Goal: Information Seeking & Learning: Learn about a topic

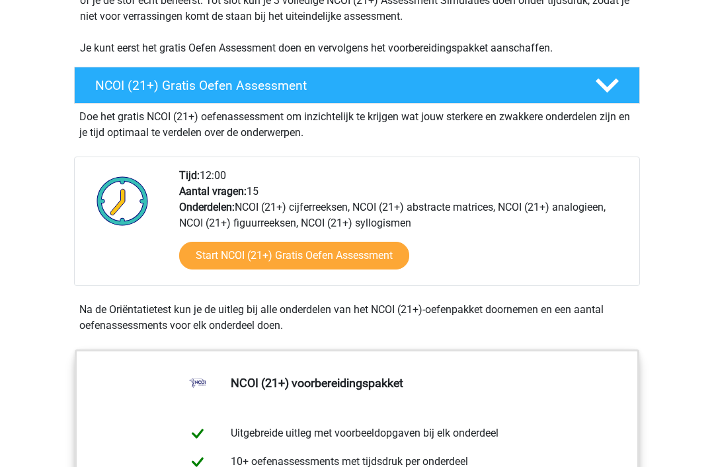
scroll to position [353, 0]
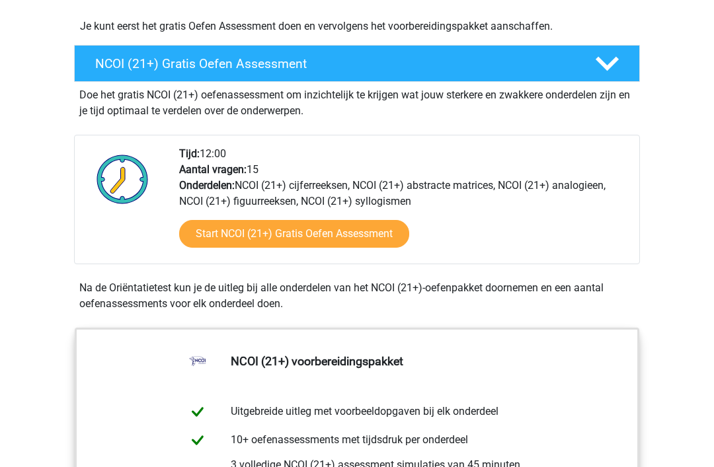
click at [407, 237] on link "Start NCOI (21+) Gratis Oefen Assessment" at bounding box center [294, 235] width 230 height 28
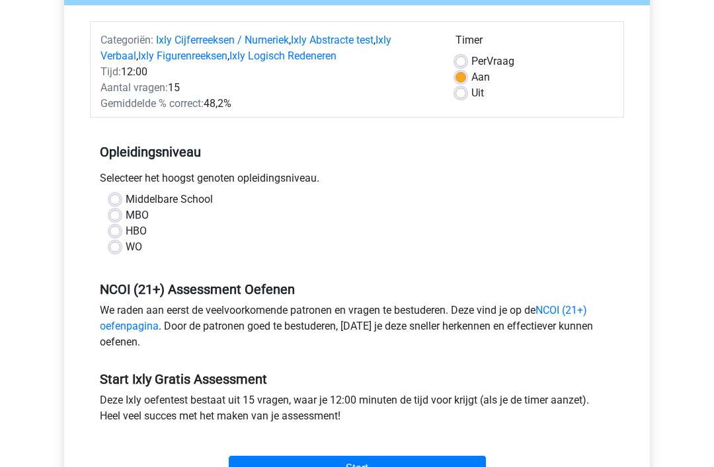
scroll to position [152, 0]
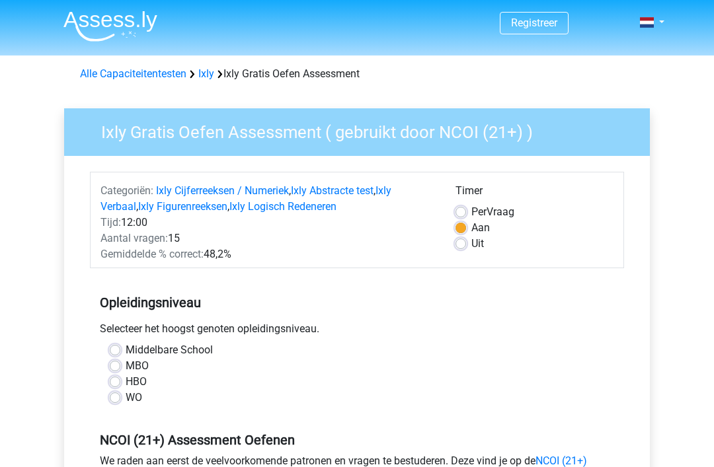
click at [145, 359] on label "MBO" at bounding box center [137, 366] width 23 height 16
click at [120, 359] on input "MBO" at bounding box center [115, 364] width 11 height 13
radio input "true"
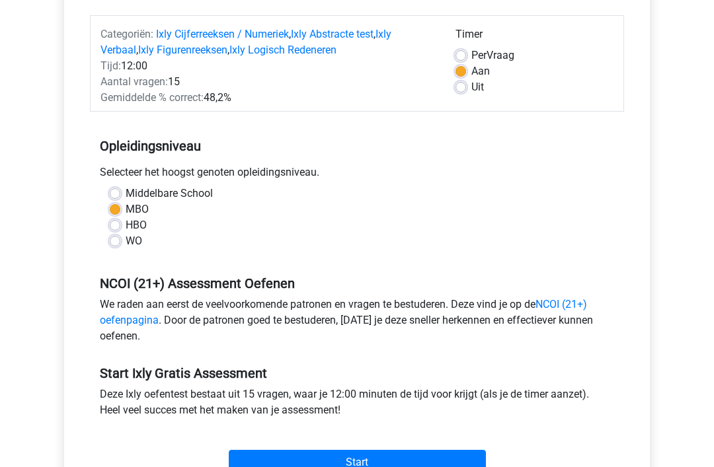
scroll to position [159, 0]
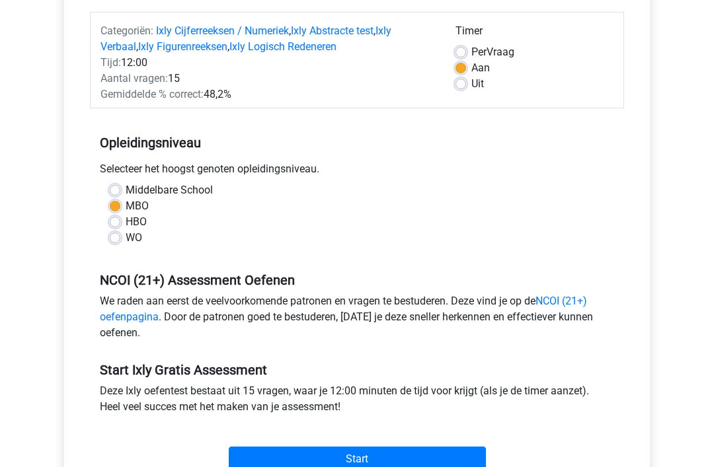
click at [362, 456] on input "Start" at bounding box center [357, 460] width 257 height 25
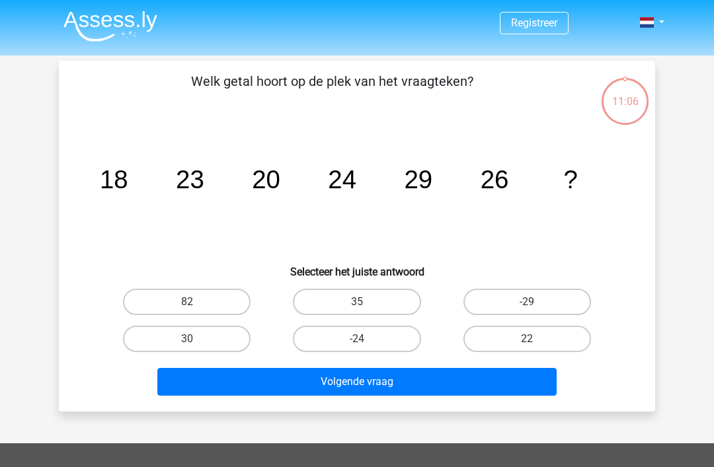
click at [219, 338] on label "30" at bounding box center [187, 339] width 128 height 26
click at [196, 339] on input "30" at bounding box center [191, 343] width 9 height 9
radio input "true"
click at [371, 383] on button "Volgende vraag" at bounding box center [357, 382] width 400 height 28
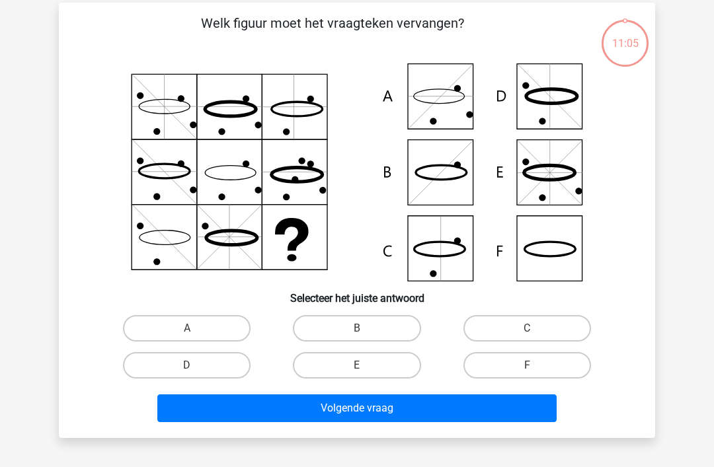
scroll to position [61, 0]
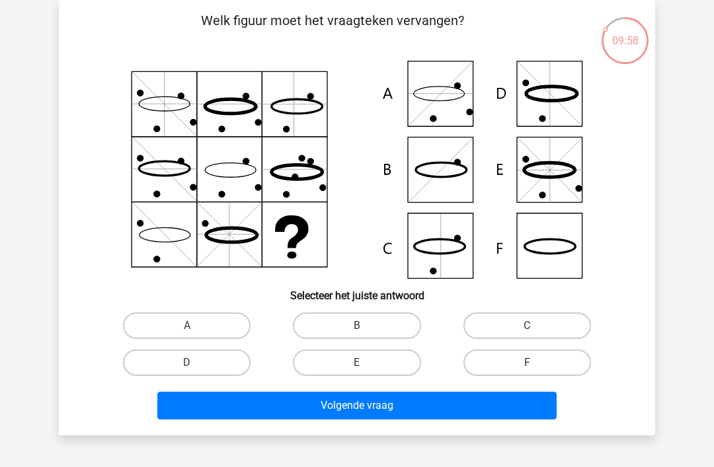
click at [573, 89] on icon at bounding box center [551, 94] width 51 height 15
click at [563, 96] on icon at bounding box center [357, 170] width 533 height 218
click at [383, 360] on label "E" at bounding box center [357, 363] width 128 height 26
click at [366, 363] on input "E" at bounding box center [361, 367] width 9 height 9
radio input "true"
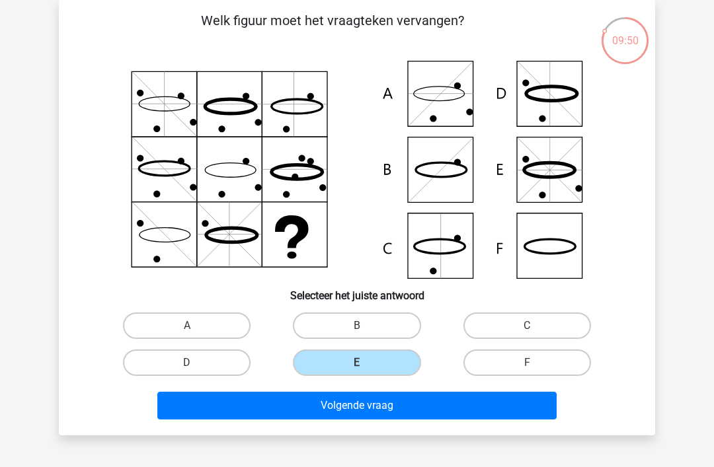
click at [390, 407] on button "Volgende vraag" at bounding box center [357, 406] width 400 height 28
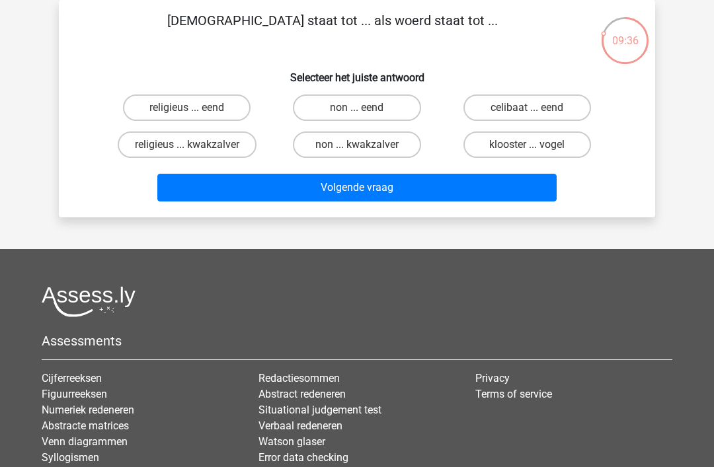
click at [547, 145] on label "klooster ... vogel" at bounding box center [527, 145] width 128 height 26
click at [536, 145] on input "klooster ... vogel" at bounding box center [531, 149] width 9 height 9
radio input "true"
click at [472, 188] on button "Volgende vraag" at bounding box center [357, 188] width 400 height 28
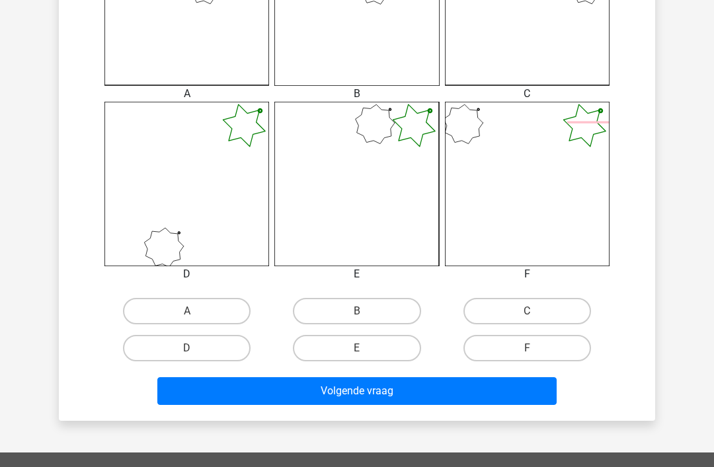
scroll to position [494, 0]
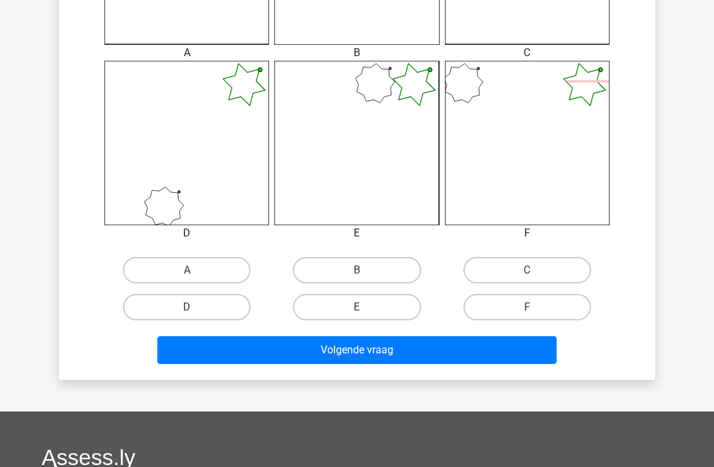
click at [205, 272] on label "A" at bounding box center [187, 270] width 128 height 26
click at [196, 272] on input "A" at bounding box center [191, 274] width 9 height 9
radio input "true"
click at [364, 348] on button "Volgende vraag" at bounding box center [357, 351] width 400 height 28
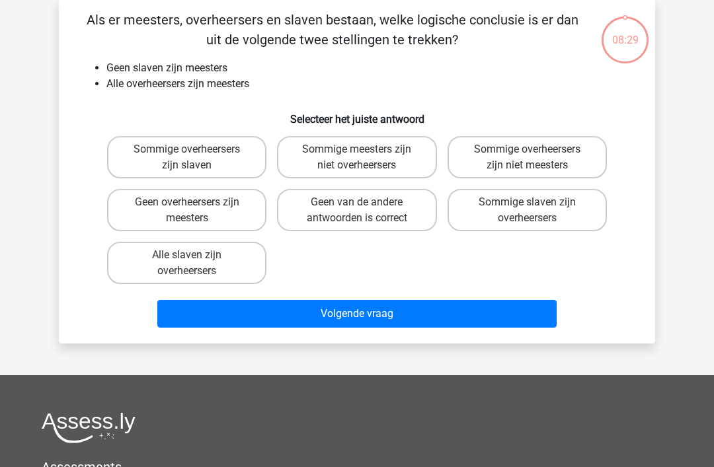
scroll to position [61, 0]
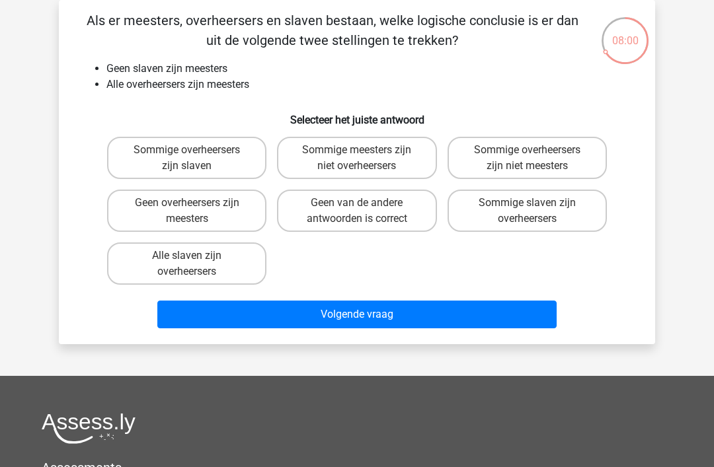
click at [407, 200] on label "Geen van de andere antwoorden is correct" at bounding box center [356, 211] width 159 height 42
click at [366, 203] on input "Geen van de andere antwoorden is correct" at bounding box center [361, 207] width 9 height 9
radio input "true"
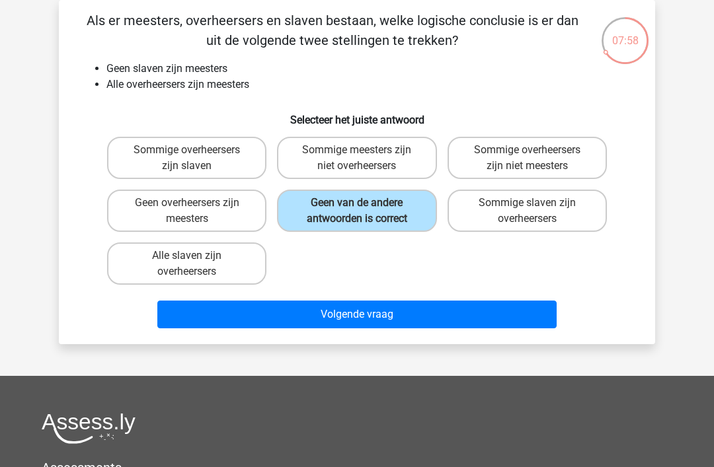
click at [452, 309] on button "Volgende vraag" at bounding box center [357, 315] width 400 height 28
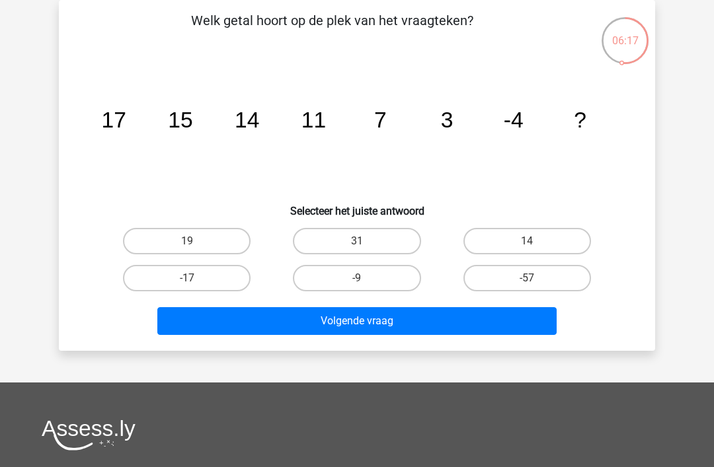
click at [231, 276] on label "-17" at bounding box center [187, 278] width 128 height 26
click at [196, 278] on input "-17" at bounding box center [191, 282] width 9 height 9
radio input "true"
click at [378, 323] on button "Volgende vraag" at bounding box center [357, 321] width 400 height 28
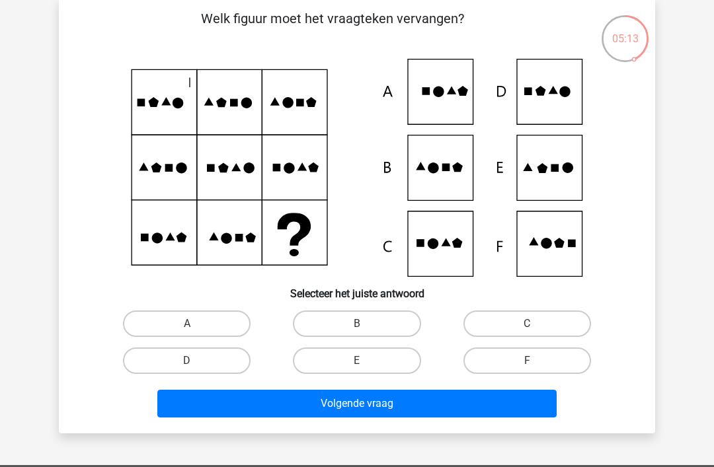
scroll to position [63, 0]
click at [566, 89] on icon at bounding box center [564, 92] width 11 height 11
click at [553, 88] on icon at bounding box center [553, 90] width 9 height 8
click at [214, 361] on label "D" at bounding box center [187, 361] width 128 height 26
click at [196, 361] on input "D" at bounding box center [191, 365] width 9 height 9
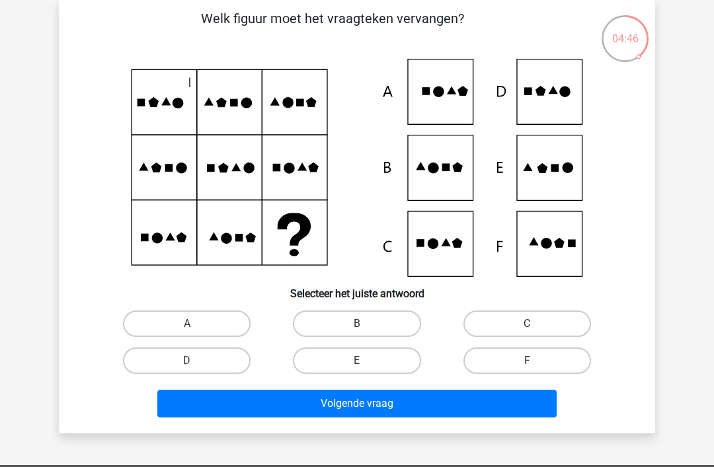
radio input "true"
click at [366, 407] on button "Volgende vraag" at bounding box center [357, 404] width 400 height 28
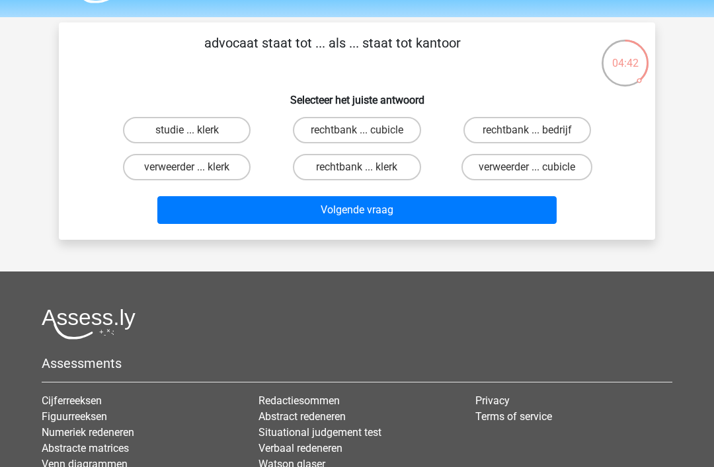
scroll to position [38, 0]
click at [569, 126] on label "rechtbank ... bedrijf" at bounding box center [527, 130] width 128 height 26
click at [536, 130] on input "rechtbank ... bedrijf" at bounding box center [531, 134] width 9 height 9
radio input "true"
click at [457, 220] on button "Volgende vraag" at bounding box center [357, 210] width 400 height 28
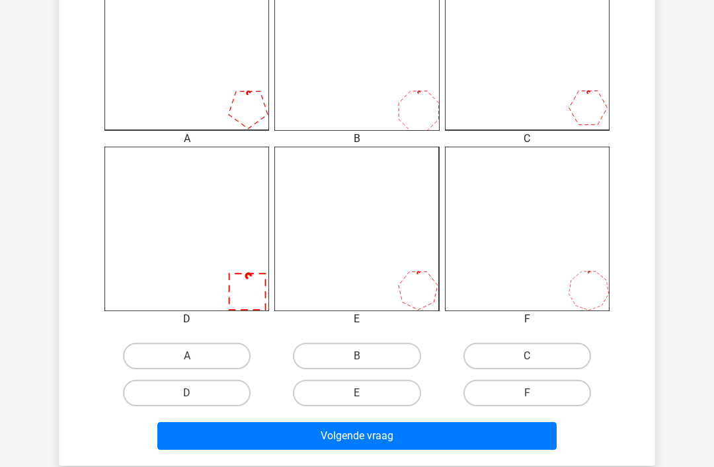
scroll to position [409, 0]
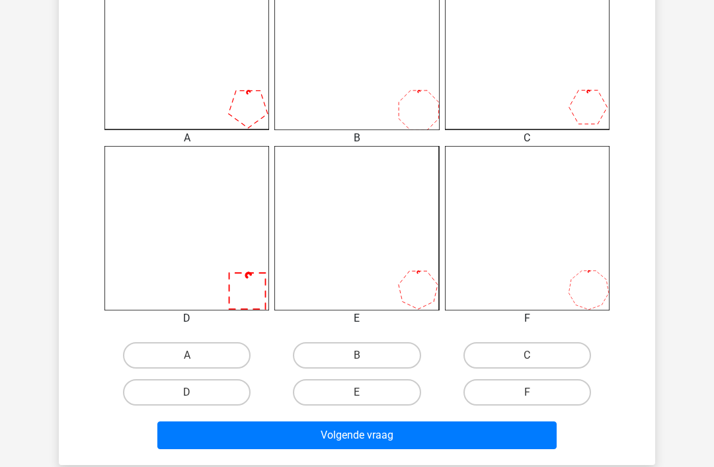
click at [378, 348] on label "B" at bounding box center [357, 355] width 128 height 26
click at [366, 356] on input "B" at bounding box center [361, 360] width 9 height 9
radio input "true"
click at [419, 427] on button "Volgende vraag" at bounding box center [357, 436] width 400 height 28
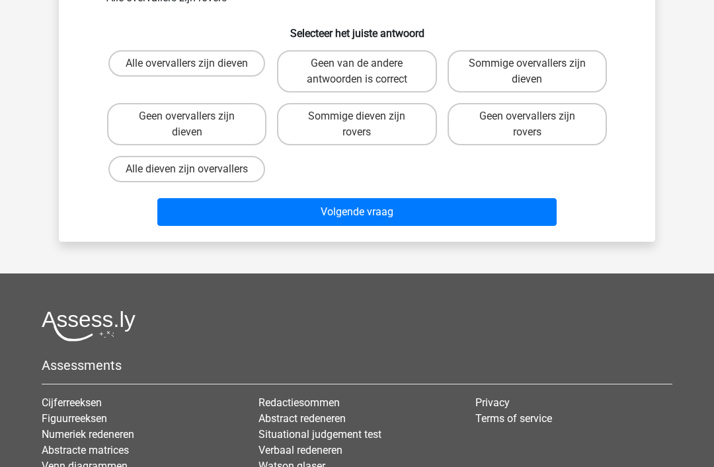
scroll to position [61, 0]
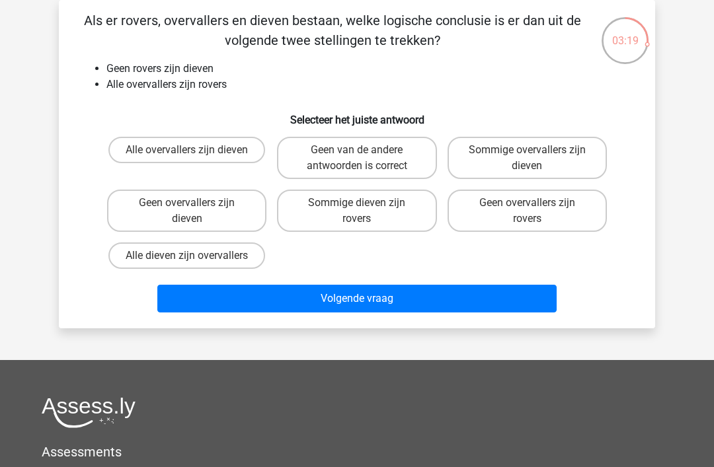
click at [213, 143] on label "Alle overvallers zijn dieven" at bounding box center [186, 150] width 157 height 26
click at [196, 150] on input "Alle overvallers zijn dieven" at bounding box center [191, 154] width 9 height 9
radio input "true"
click at [376, 294] on button "Volgende vraag" at bounding box center [357, 299] width 400 height 28
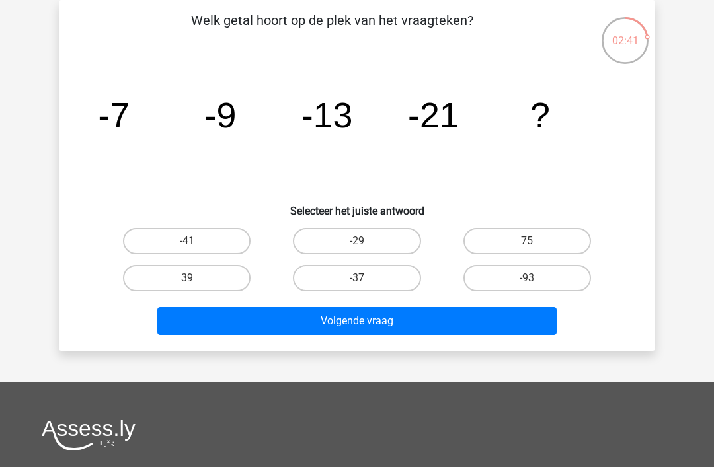
click at [382, 244] on label "-29" at bounding box center [357, 241] width 128 height 26
click at [366, 244] on input "-29" at bounding box center [361, 245] width 9 height 9
radio input "true"
click at [399, 321] on button "Volgende vraag" at bounding box center [357, 321] width 400 height 28
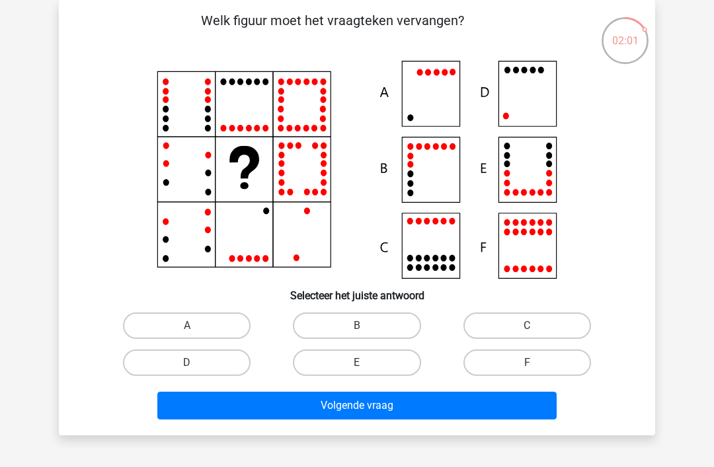
click at [369, 362] on label "E" at bounding box center [357, 363] width 128 height 26
click at [366, 363] on input "E" at bounding box center [361, 367] width 9 height 9
radio input "true"
click at [397, 413] on button "Volgende vraag" at bounding box center [357, 406] width 400 height 28
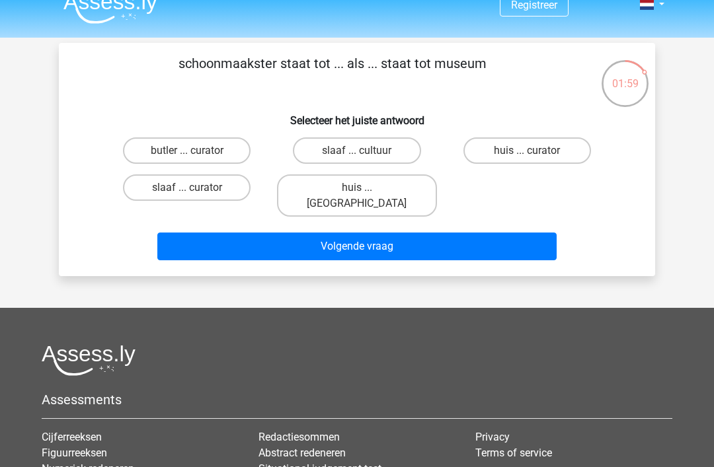
scroll to position [17, 0]
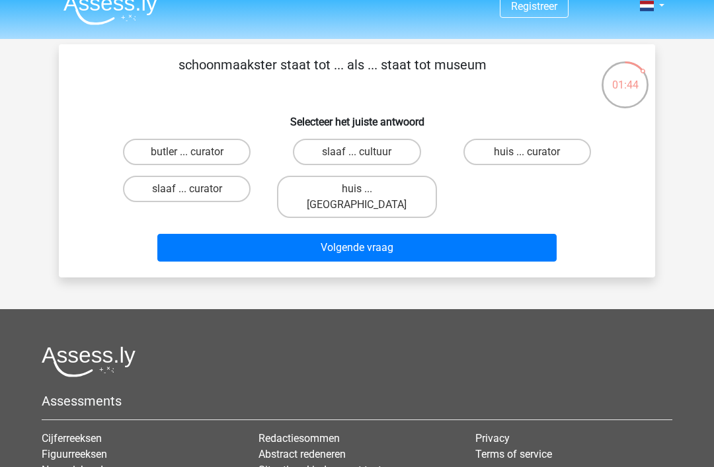
click at [398, 188] on label "huis ... louvre" at bounding box center [356, 197] width 159 height 42
click at [366, 189] on input "huis ... louvre" at bounding box center [361, 193] width 9 height 9
radio input "true"
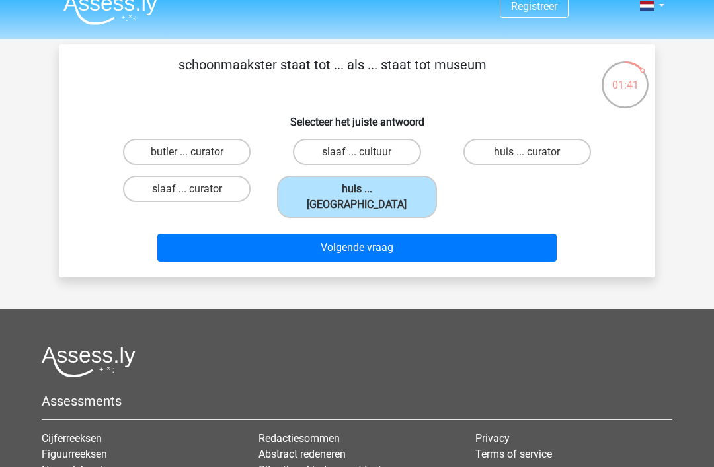
click at [391, 146] on label "slaaf ... cultuur" at bounding box center [357, 152] width 128 height 26
click at [366, 152] on input "slaaf ... cultuur" at bounding box center [361, 156] width 9 height 9
radio input "true"
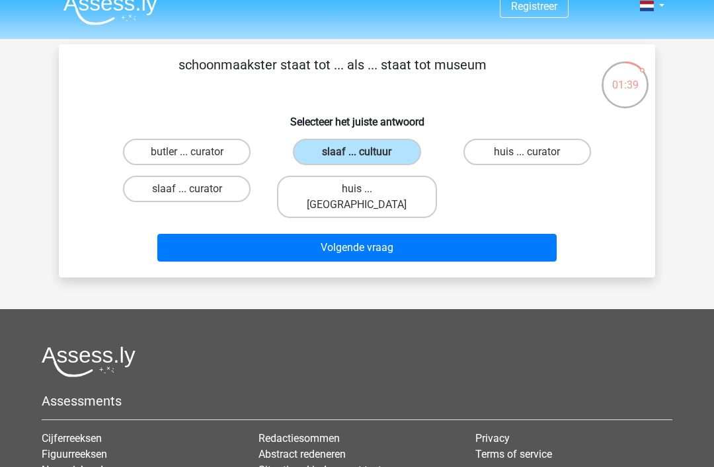
click at [209, 155] on label "butler ... curator" at bounding box center [187, 152] width 128 height 26
click at [196, 155] on input "butler ... curator" at bounding box center [191, 156] width 9 height 9
radio input "true"
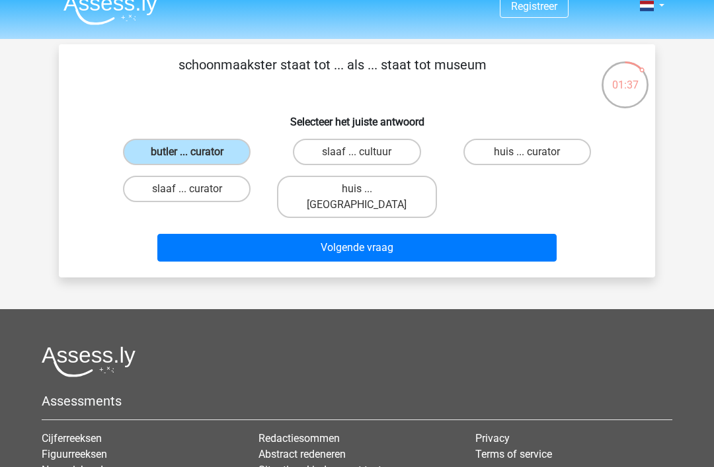
click at [380, 144] on label "slaaf ... cultuur" at bounding box center [357, 152] width 128 height 26
click at [366, 152] on input "slaaf ... cultuur" at bounding box center [361, 156] width 9 height 9
radio input "true"
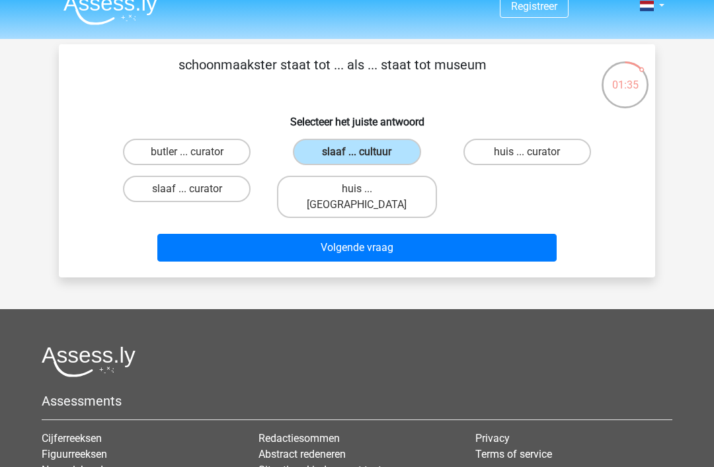
click at [393, 186] on label "huis ... louvre" at bounding box center [356, 197] width 159 height 42
click at [366, 189] on input "huis ... louvre" at bounding box center [361, 193] width 9 height 9
radio input "true"
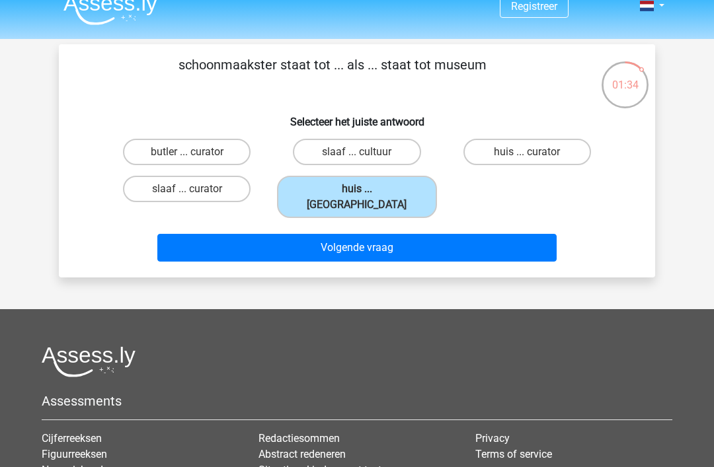
click at [409, 236] on button "Volgende vraag" at bounding box center [357, 248] width 400 height 28
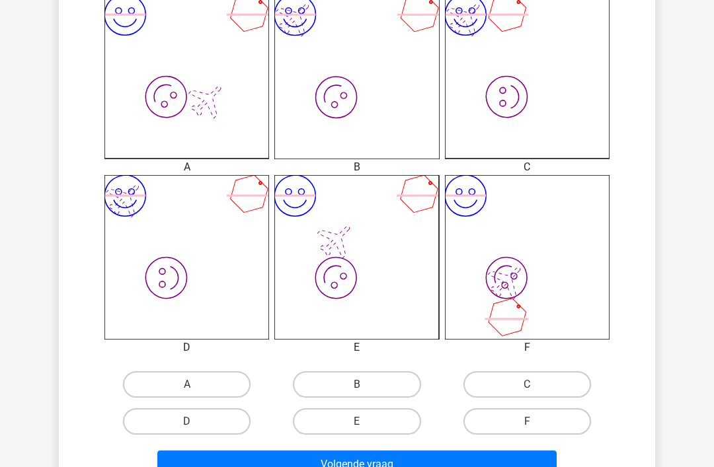
scroll to position [382, 0]
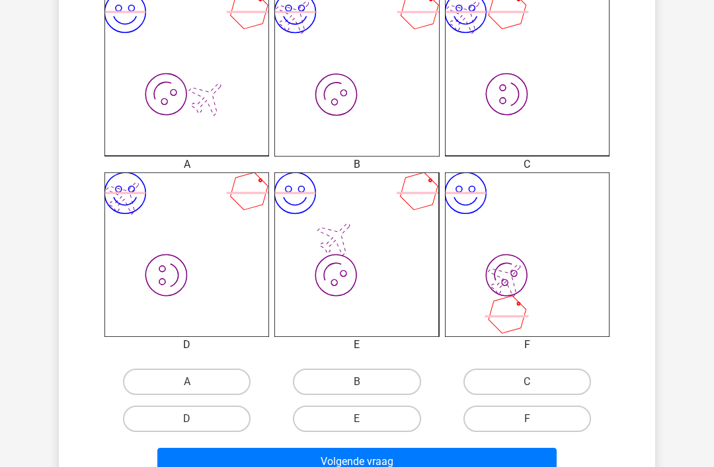
click at [532, 414] on label "F" at bounding box center [527, 419] width 128 height 26
click at [532, 419] on input "F" at bounding box center [531, 423] width 9 height 9
radio input "true"
click at [504, 462] on button "Volgende vraag" at bounding box center [357, 462] width 400 height 28
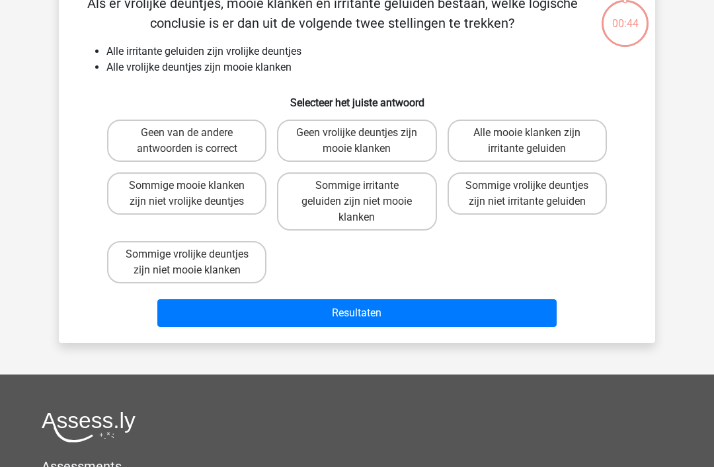
scroll to position [61, 0]
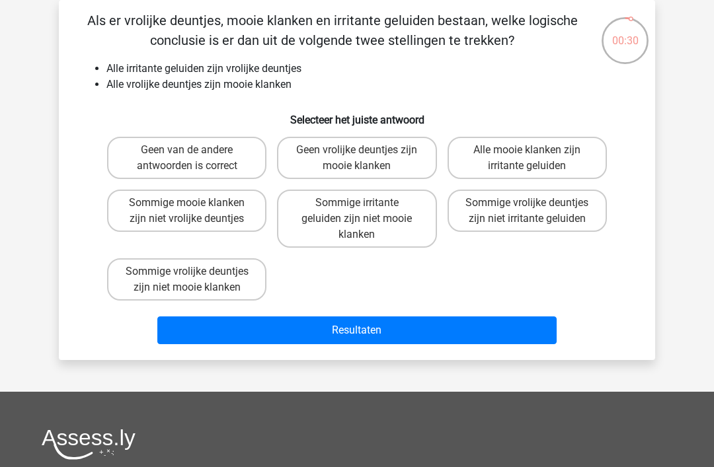
click at [218, 153] on label "Geen van de andere antwoorden is correct" at bounding box center [186, 158] width 159 height 42
click at [196, 153] on input "Geen van de andere antwoorden is correct" at bounding box center [191, 154] width 9 height 9
radio input "true"
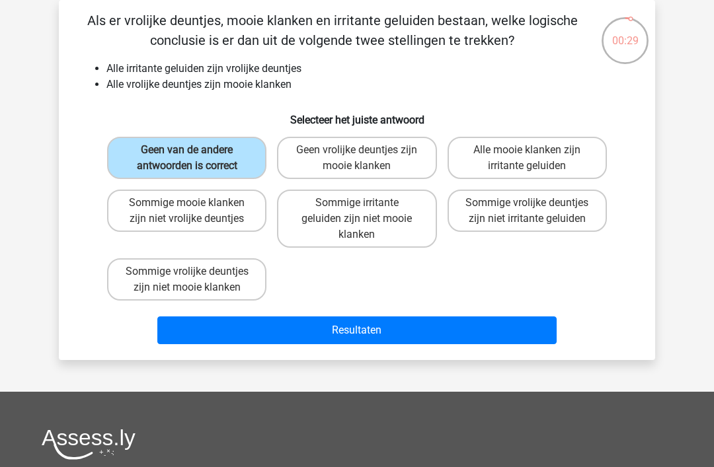
click at [373, 333] on button "Resultaten" at bounding box center [357, 331] width 400 height 28
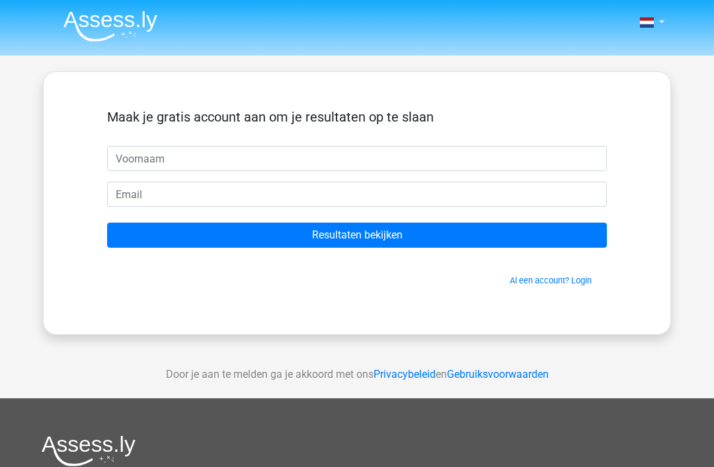
click at [411, 162] on input "text" at bounding box center [357, 158] width 500 height 25
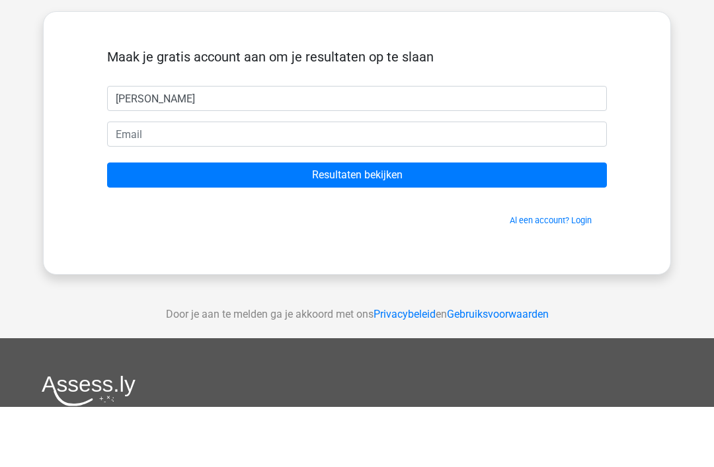
type input "[PERSON_NAME]"
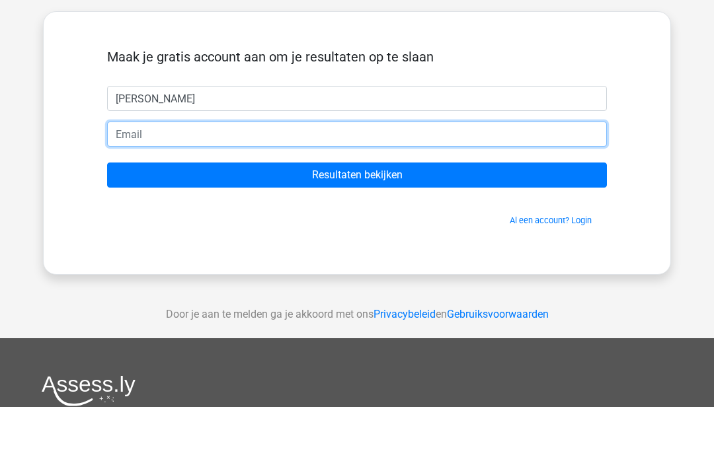
click at [357, 182] on input "email" at bounding box center [357, 194] width 500 height 25
type input "[EMAIL_ADDRESS][DOMAIN_NAME]"
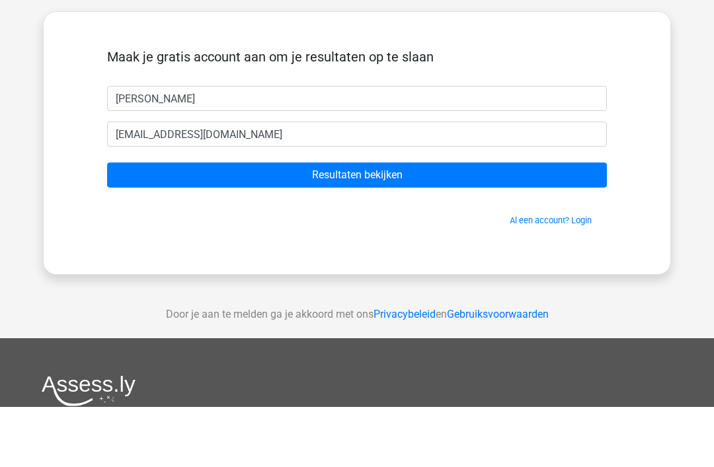
click at [380, 223] on input "Resultaten bekijken" at bounding box center [357, 235] width 500 height 25
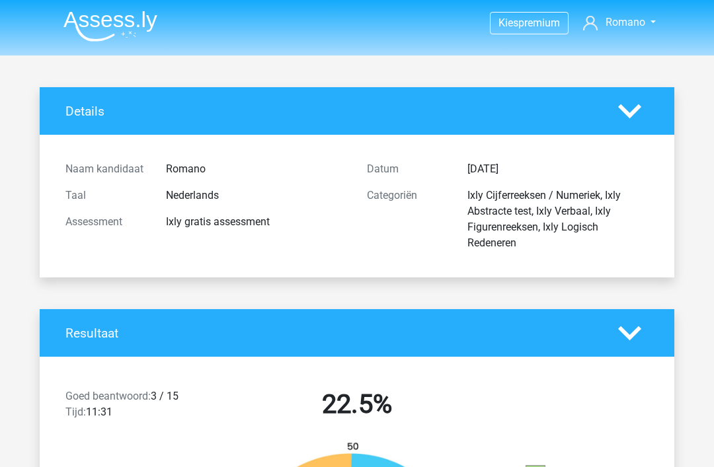
click at [638, 24] on span "Romano" at bounding box center [626, 22] width 40 height 13
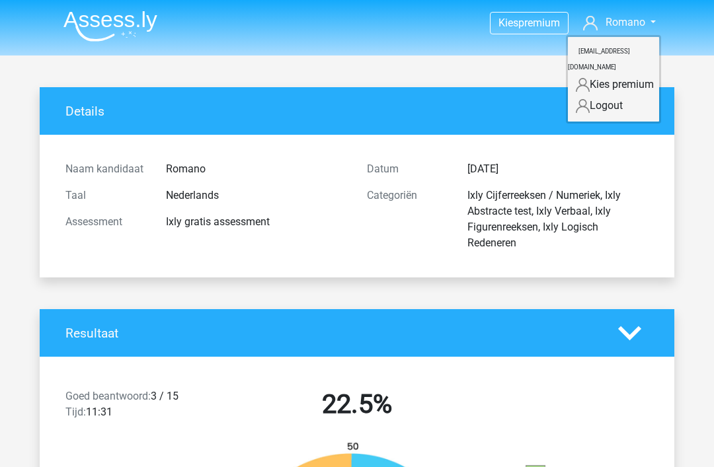
click at [467, 87] on div "Details" at bounding box center [357, 111] width 635 height 48
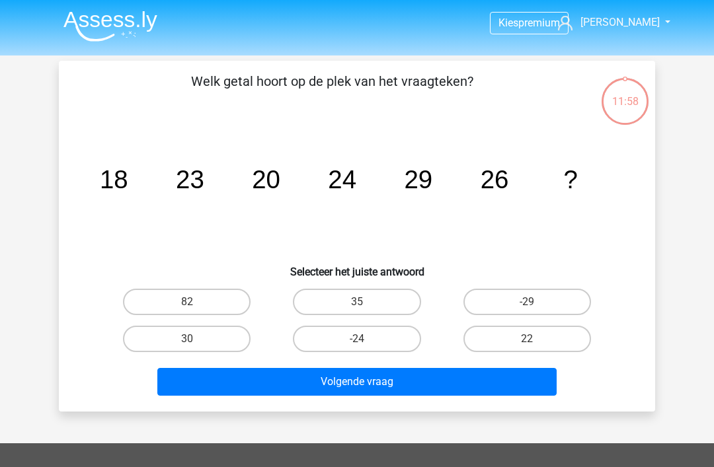
click at [146, 32] on img at bounding box center [110, 26] width 94 height 31
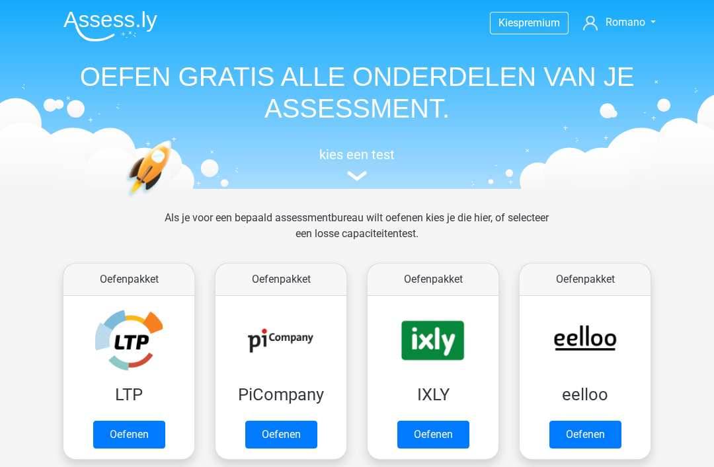
click at [449, 432] on link "Oefenen" at bounding box center [433, 435] width 72 height 28
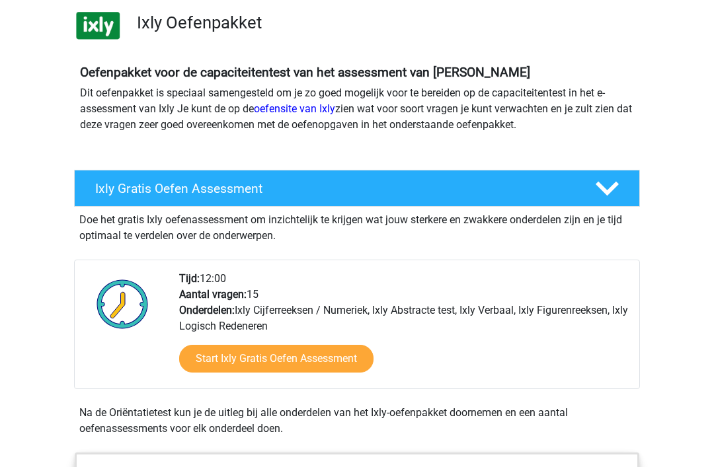
scroll to position [112, 0]
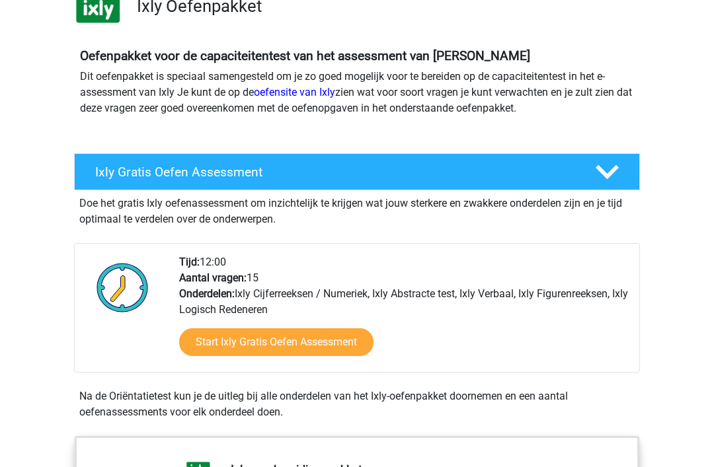
click at [328, 350] on link "Start Ixly Gratis Oefen Assessment" at bounding box center [276, 343] width 194 height 28
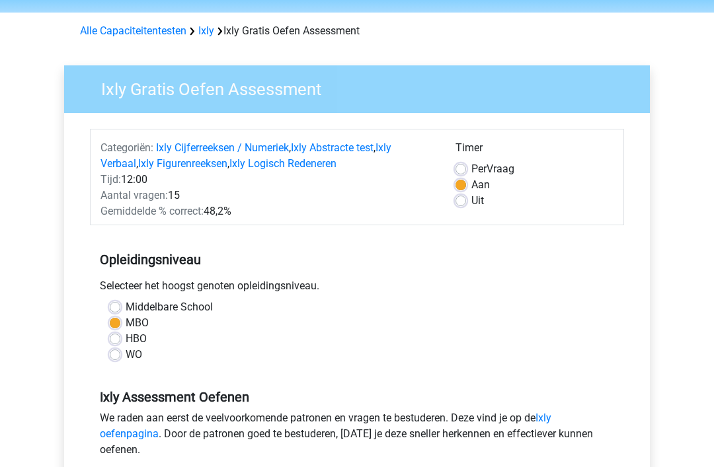
scroll to position [67, 0]
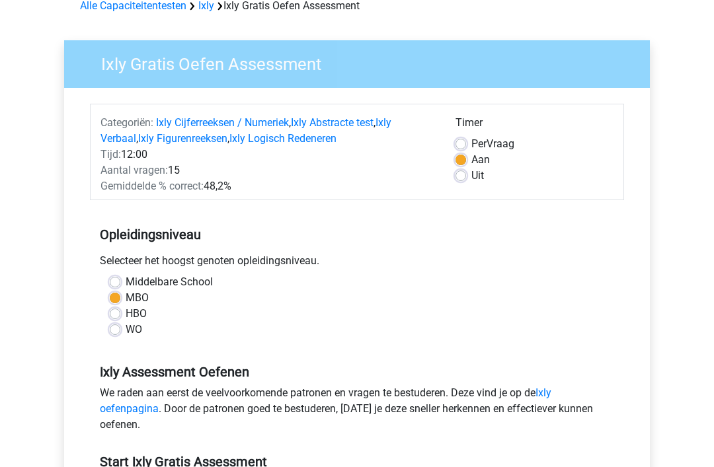
click at [145, 313] on label "HBO" at bounding box center [136, 315] width 21 height 16
click at [120, 313] on input "HBO" at bounding box center [115, 313] width 11 height 13
radio input "true"
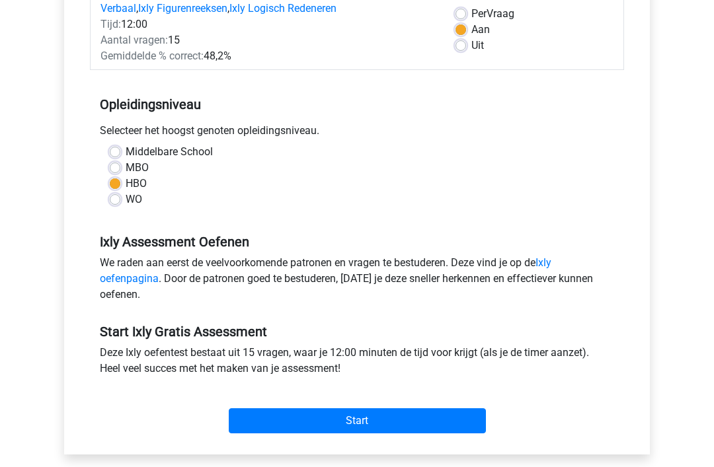
scroll to position [205, 0]
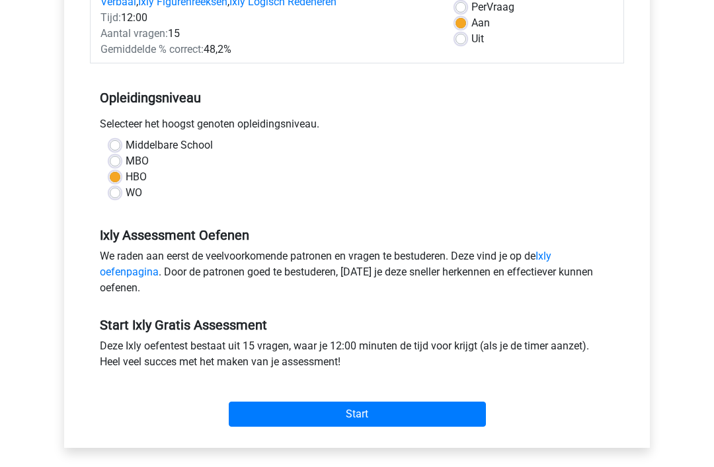
click at [377, 415] on input "Start" at bounding box center [357, 414] width 257 height 25
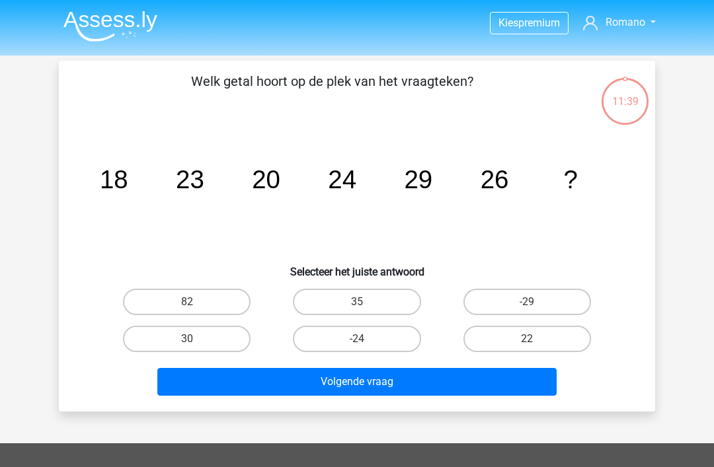
click at [226, 339] on label "30" at bounding box center [187, 339] width 128 height 26
click at [196, 339] on input "30" at bounding box center [191, 343] width 9 height 9
radio input "true"
click at [366, 387] on button "Volgende vraag" at bounding box center [357, 382] width 400 height 28
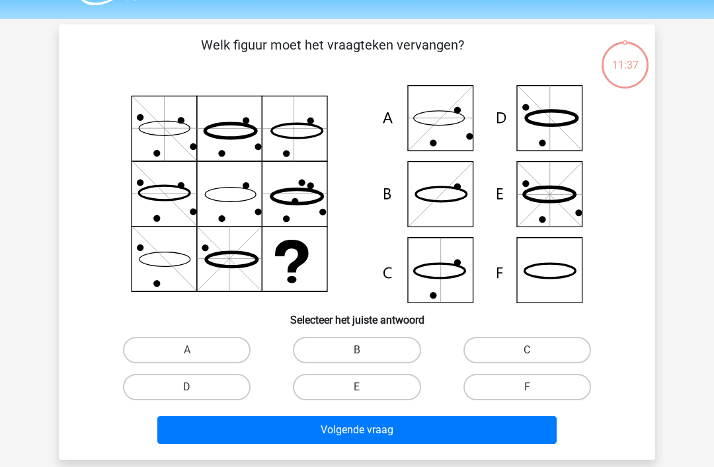
scroll to position [61, 0]
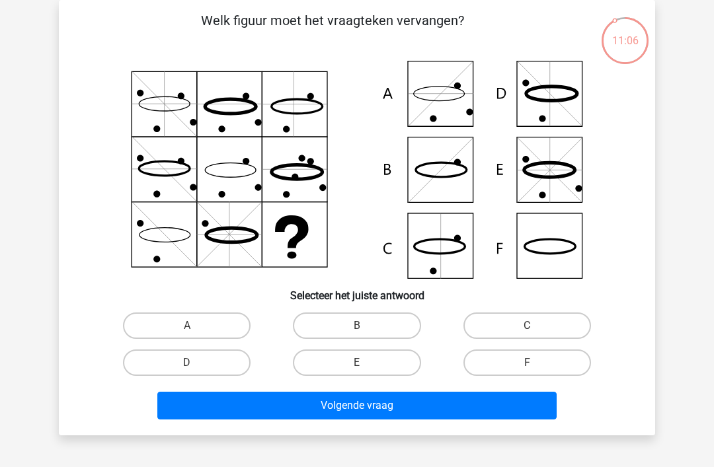
click at [446, 102] on icon at bounding box center [357, 170] width 533 height 218
click at [225, 319] on label "A" at bounding box center [187, 326] width 128 height 26
click at [196, 326] on input "A" at bounding box center [191, 330] width 9 height 9
radio input "true"
click at [384, 405] on button "Volgende vraag" at bounding box center [357, 406] width 400 height 28
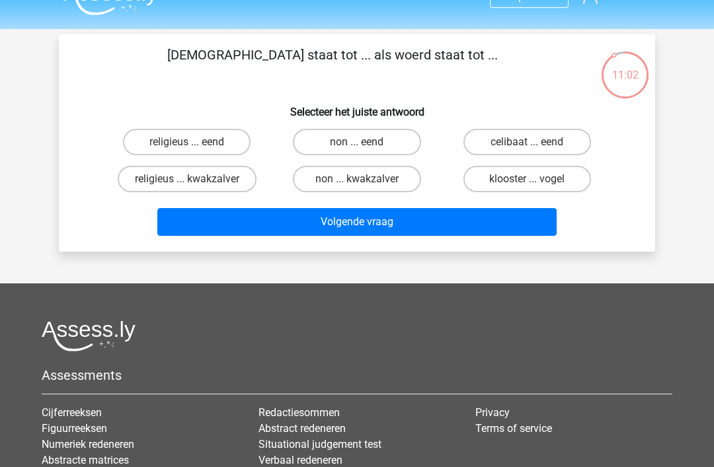
scroll to position [0, 0]
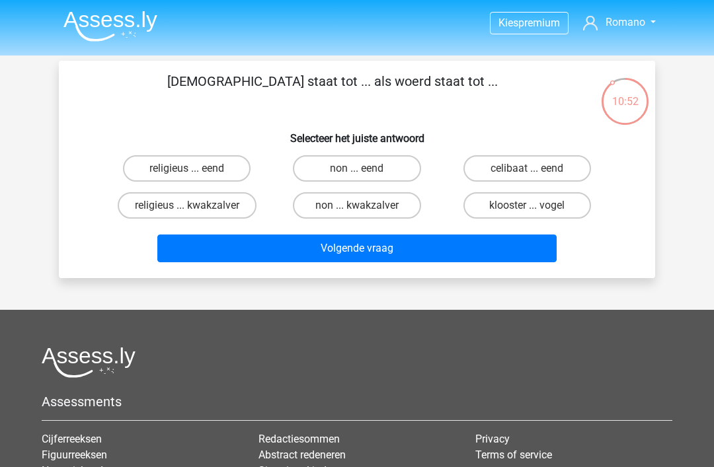
click at [398, 172] on label "non ... eend" at bounding box center [357, 168] width 128 height 26
click at [366, 172] on input "non ... eend" at bounding box center [361, 173] width 9 height 9
radio input "true"
click at [391, 251] on button "Volgende vraag" at bounding box center [357, 249] width 400 height 28
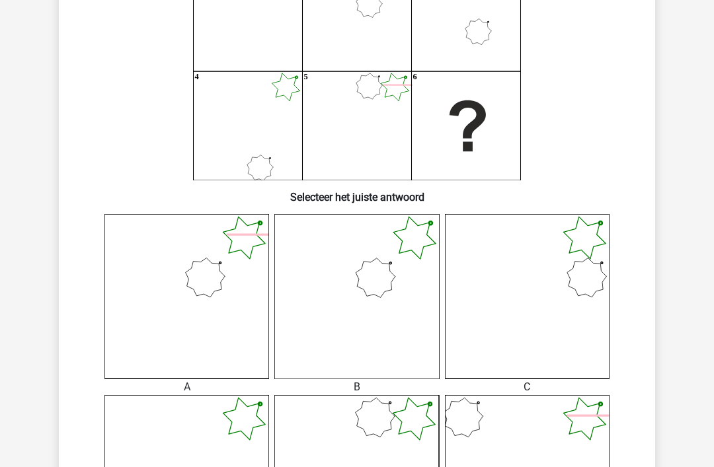
scroll to position [88, 0]
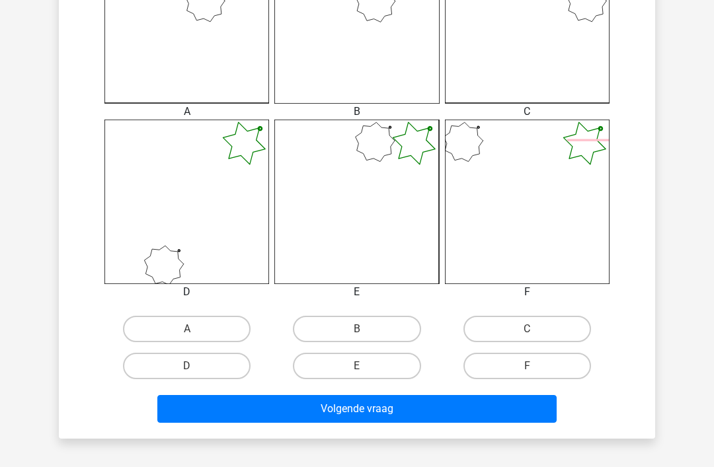
click at [225, 327] on label "A" at bounding box center [187, 329] width 128 height 26
click at [196, 329] on input "A" at bounding box center [191, 333] width 9 height 9
radio input "true"
click at [384, 414] on button "Volgende vraag" at bounding box center [357, 409] width 400 height 28
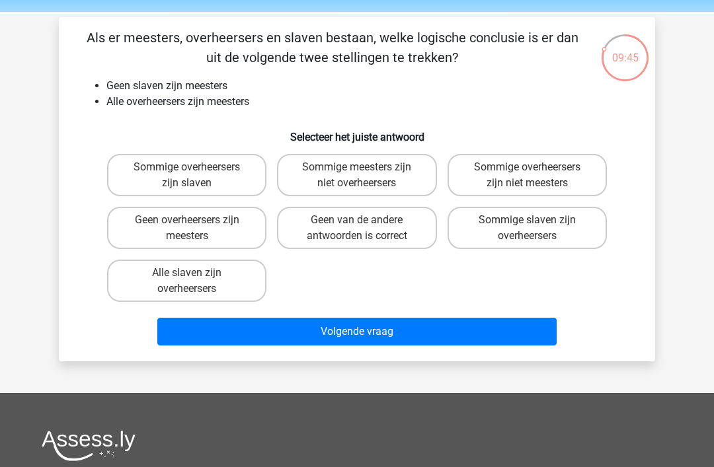
scroll to position [0, 0]
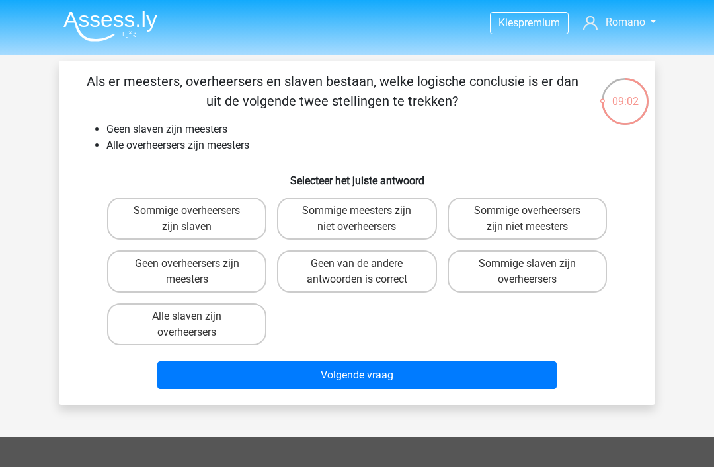
click at [409, 271] on label "Geen van de andere antwoorden is correct" at bounding box center [356, 272] width 159 height 42
click at [366, 271] on input "Geen van de andere antwoorden is correct" at bounding box center [361, 268] width 9 height 9
radio input "true"
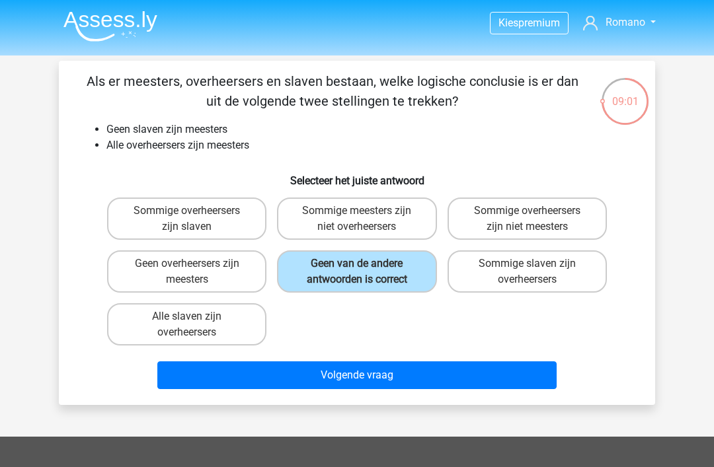
click at [387, 382] on button "Volgende vraag" at bounding box center [357, 376] width 400 height 28
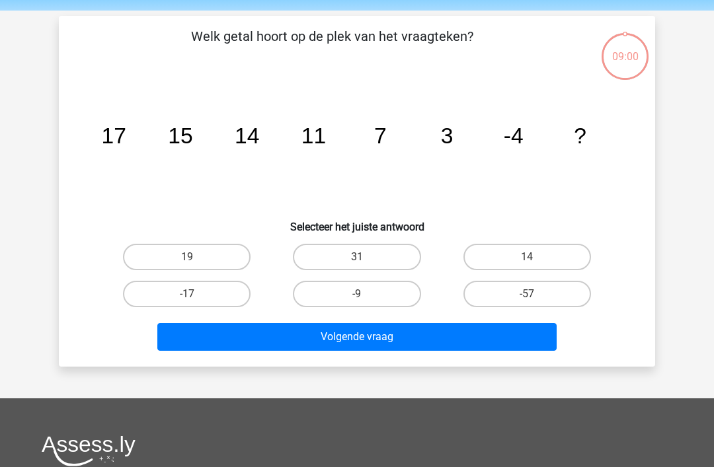
scroll to position [61, 0]
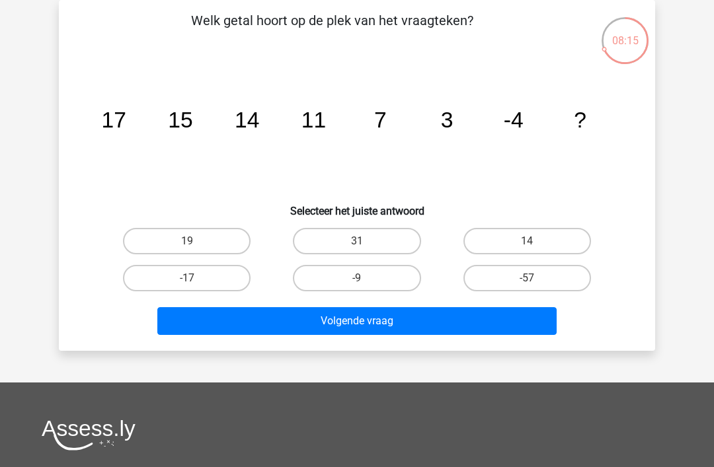
click at [395, 276] on label "-9" at bounding box center [357, 278] width 128 height 26
click at [366, 278] on input "-9" at bounding box center [361, 282] width 9 height 9
radio input "true"
click at [366, 327] on button "Volgende vraag" at bounding box center [357, 321] width 400 height 28
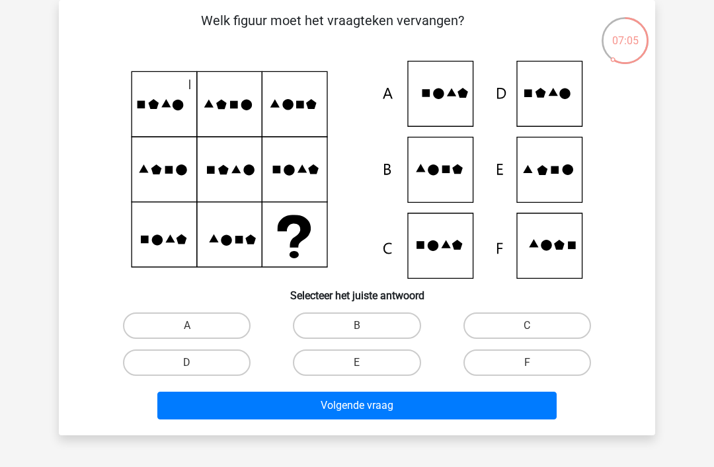
click at [405, 364] on label "E" at bounding box center [357, 363] width 128 height 26
click at [366, 364] on input "E" at bounding box center [361, 367] width 9 height 9
radio input "true"
click at [387, 405] on button "Volgende vraag" at bounding box center [357, 406] width 400 height 28
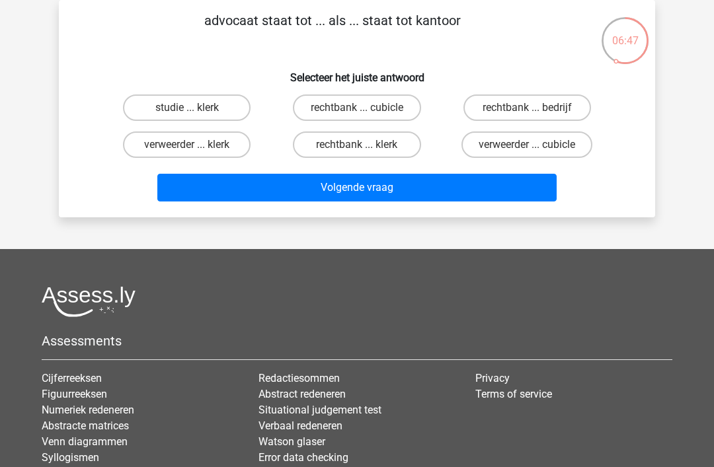
click at [366, 140] on label "rechtbank ... klerk" at bounding box center [357, 145] width 128 height 26
click at [366, 145] on input "rechtbank ... klerk" at bounding box center [361, 149] width 9 height 9
radio input "true"
click at [373, 196] on button "Volgende vraag" at bounding box center [357, 188] width 400 height 28
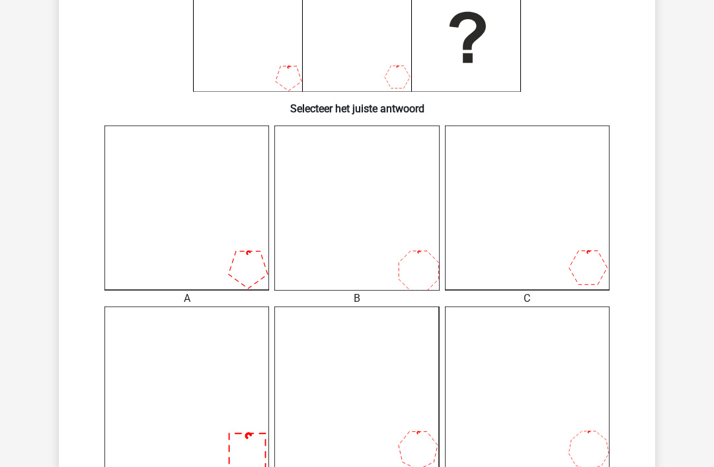
scroll to position [248, 0]
click at [413, 235] on icon at bounding box center [356, 208] width 165 height 165
click at [392, 233] on icon at bounding box center [356, 208] width 165 height 165
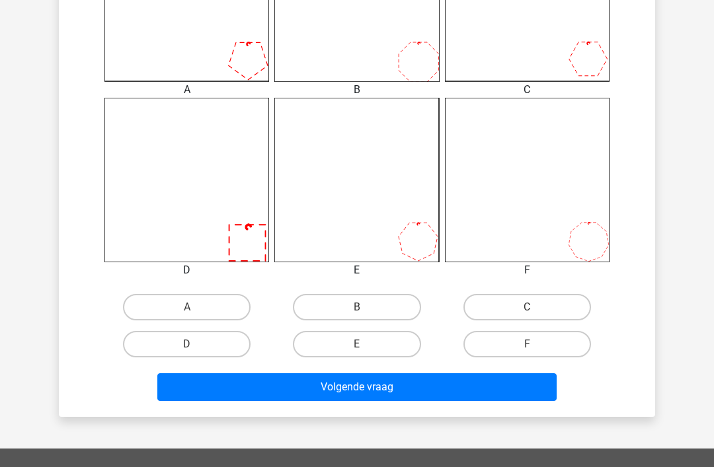
scroll to position [468, 0]
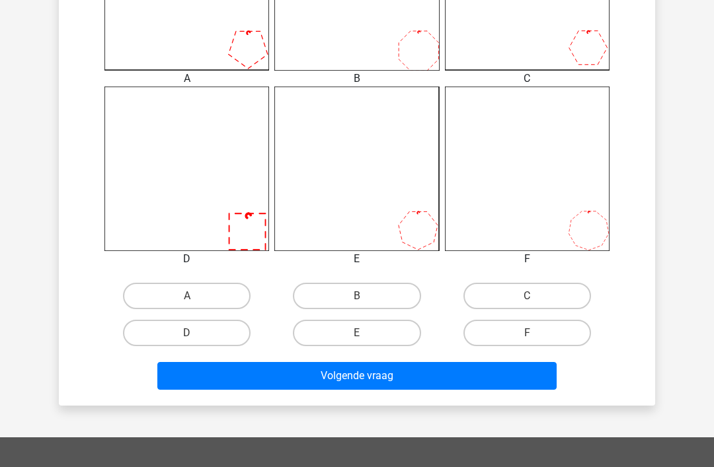
click at [399, 296] on label "B" at bounding box center [357, 296] width 128 height 26
click at [366, 296] on input "B" at bounding box center [361, 300] width 9 height 9
radio input "true"
click at [386, 380] on button "Volgende vraag" at bounding box center [357, 376] width 400 height 28
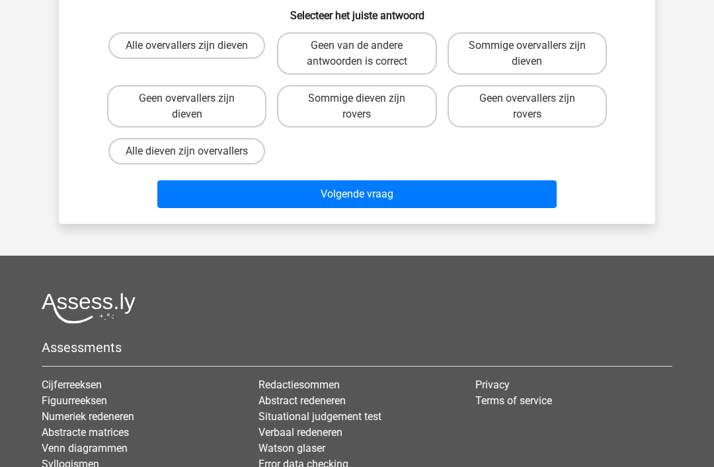
scroll to position [61, 0]
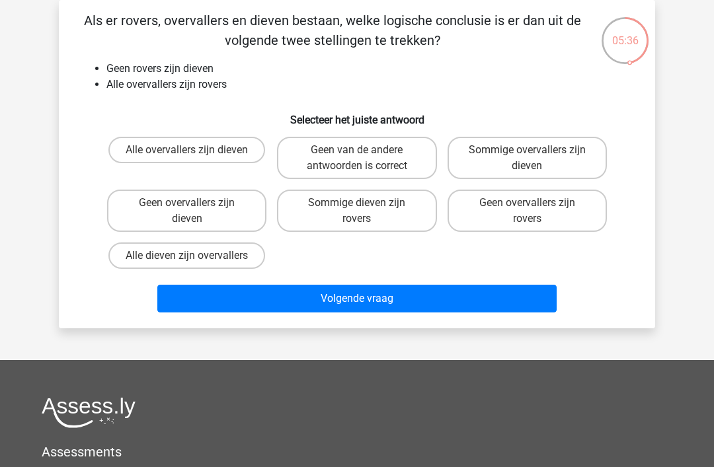
click at [229, 220] on label "Geen overvallers zijn dieven" at bounding box center [186, 211] width 159 height 42
click at [196, 212] on input "Geen overvallers zijn dieven" at bounding box center [191, 207] width 9 height 9
radio input "true"
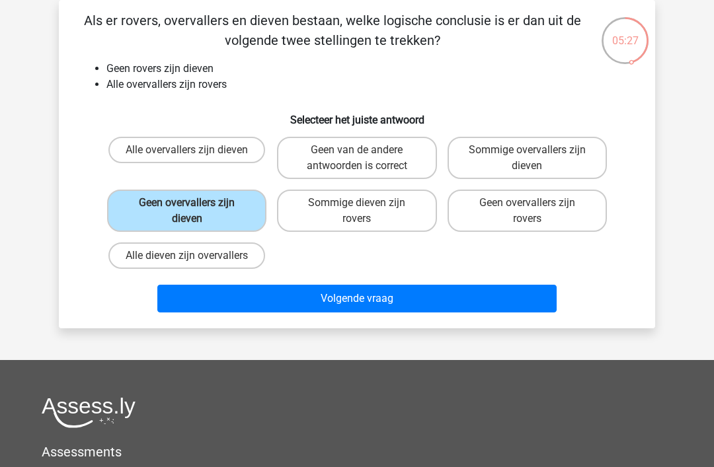
click at [379, 296] on button "Volgende vraag" at bounding box center [357, 299] width 400 height 28
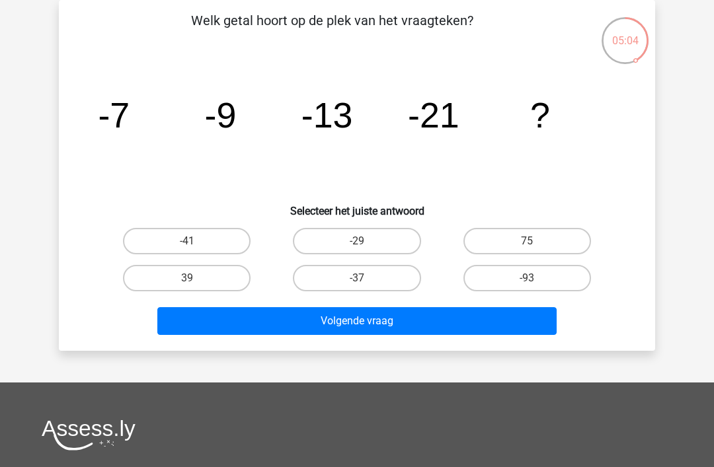
click at [370, 278] on label "-37" at bounding box center [357, 278] width 128 height 26
click at [366, 278] on input "-37" at bounding box center [361, 282] width 9 height 9
radio input "true"
click at [404, 319] on button "Volgende vraag" at bounding box center [357, 321] width 400 height 28
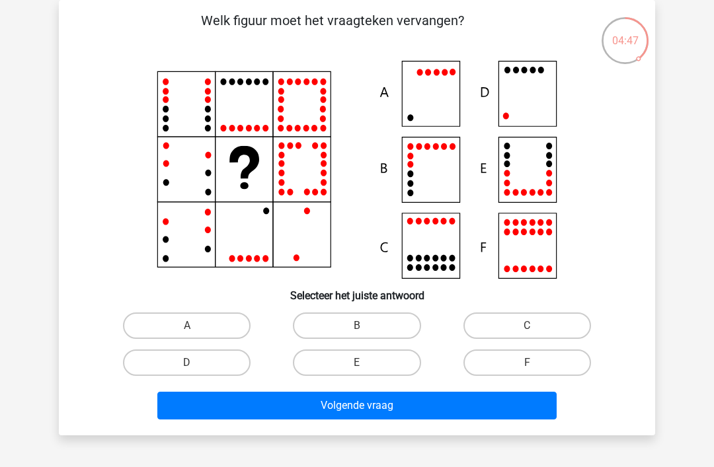
click at [530, 98] on icon at bounding box center [357, 170] width 533 height 218
click at [231, 364] on label "D" at bounding box center [187, 363] width 128 height 26
click at [196, 364] on input "D" at bounding box center [191, 367] width 9 height 9
radio input "true"
click at [354, 408] on button "Volgende vraag" at bounding box center [357, 406] width 400 height 28
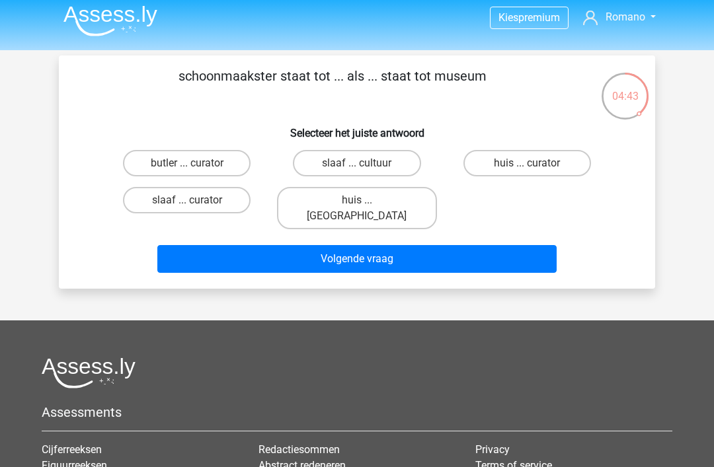
scroll to position [3, 0]
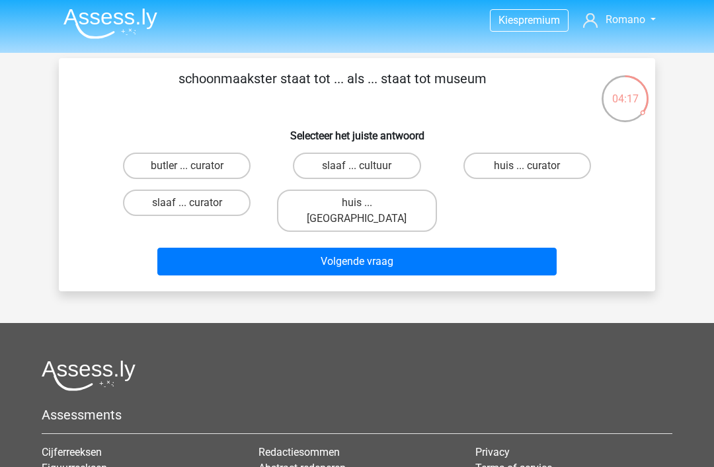
click at [562, 166] on label "huis ... curator" at bounding box center [527, 166] width 128 height 26
click at [536, 166] on input "huis ... curator" at bounding box center [531, 170] width 9 height 9
radio input "true"
click at [396, 248] on button "Volgende vraag" at bounding box center [357, 262] width 400 height 28
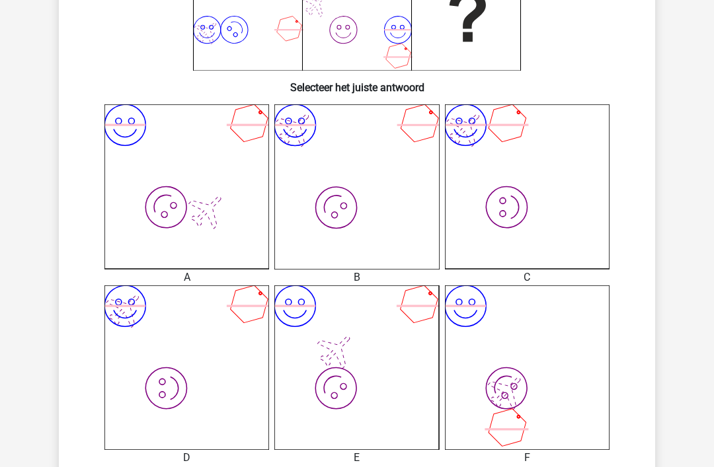
scroll to position [269, 0]
click at [242, 216] on icon "image/svg+xml image/svg+xml" at bounding box center [186, 186] width 165 height 165
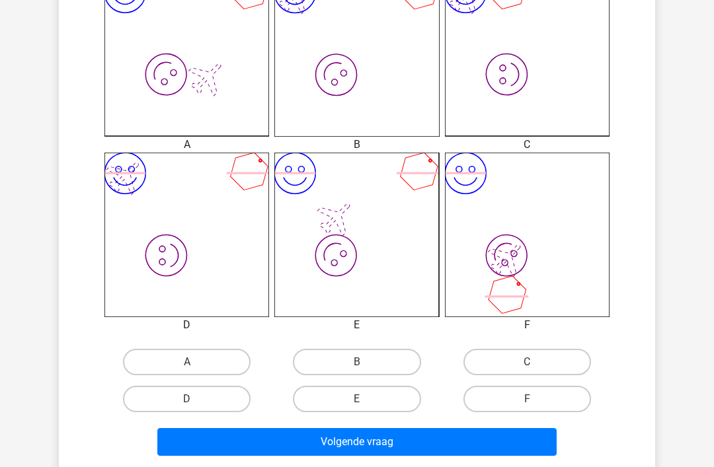
scroll to position [404, 0]
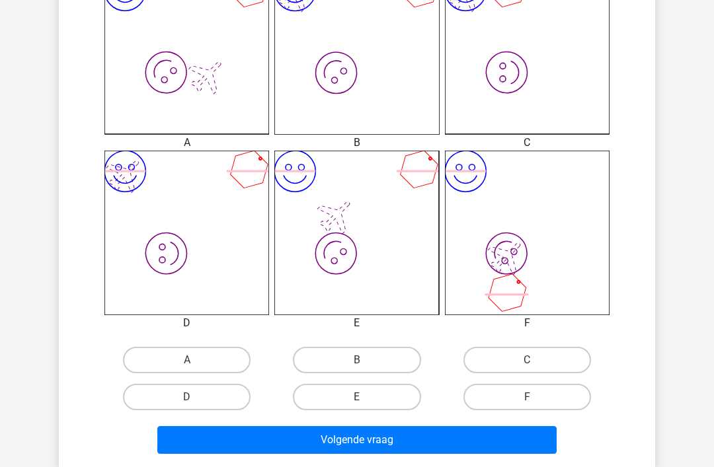
click at [222, 361] on label "A" at bounding box center [187, 360] width 128 height 26
click at [196, 361] on input "A" at bounding box center [191, 364] width 9 height 9
radio input "true"
click at [354, 442] on button "Volgende vraag" at bounding box center [357, 440] width 400 height 28
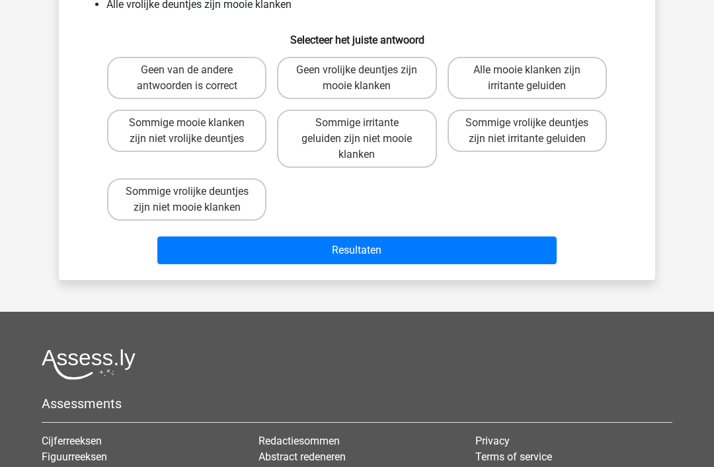
scroll to position [61, 0]
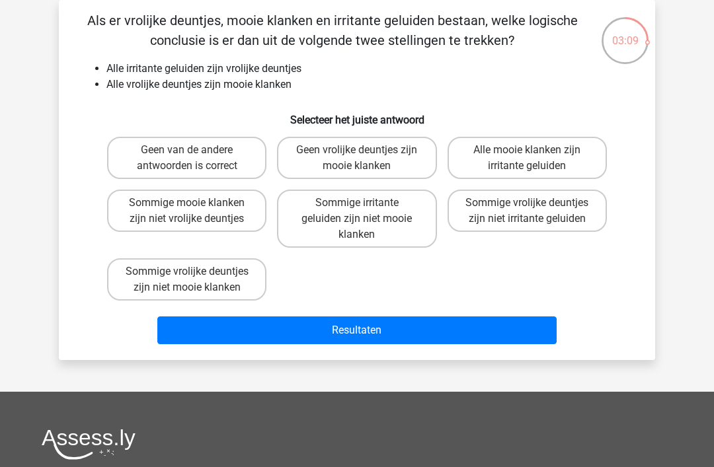
click at [552, 167] on label "Alle mooie klanken zijn irritante geluiden" at bounding box center [527, 158] width 159 height 42
click at [536, 159] on input "Alle mooie klanken zijn irritante geluiden" at bounding box center [531, 154] width 9 height 9
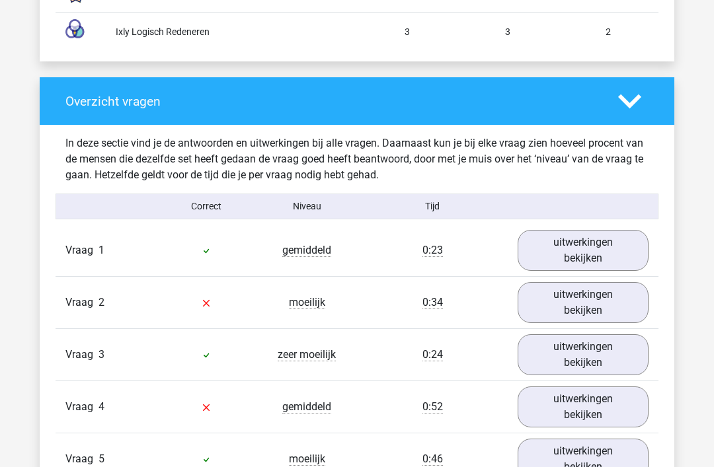
scroll to position [1357, 0]
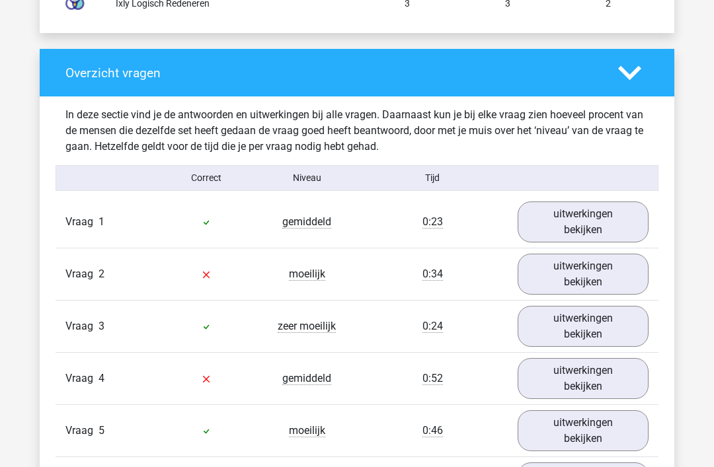
click at [603, 272] on link "uitwerkingen bekijken" at bounding box center [583, 275] width 131 height 41
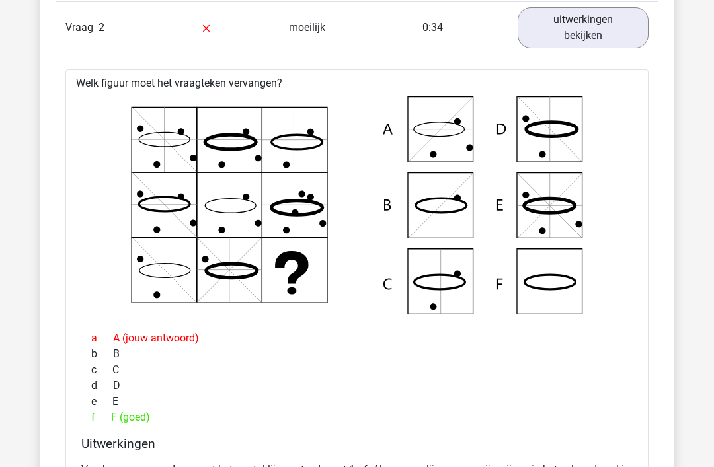
scroll to position [1601, 0]
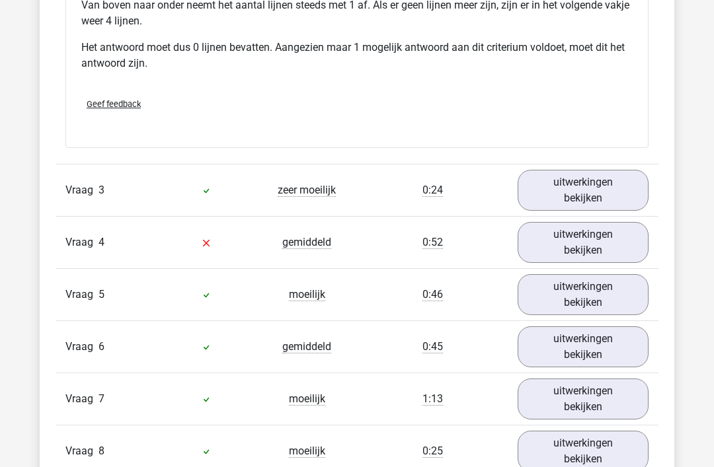
click at [627, 242] on link "uitwerkingen bekijken" at bounding box center [583, 243] width 131 height 41
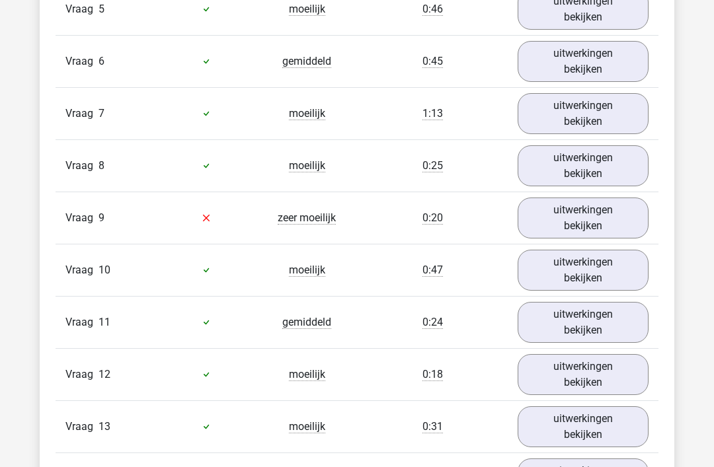
scroll to position [3296, 0]
click at [610, 219] on link "uitwerkingen bekijken" at bounding box center [583, 218] width 131 height 41
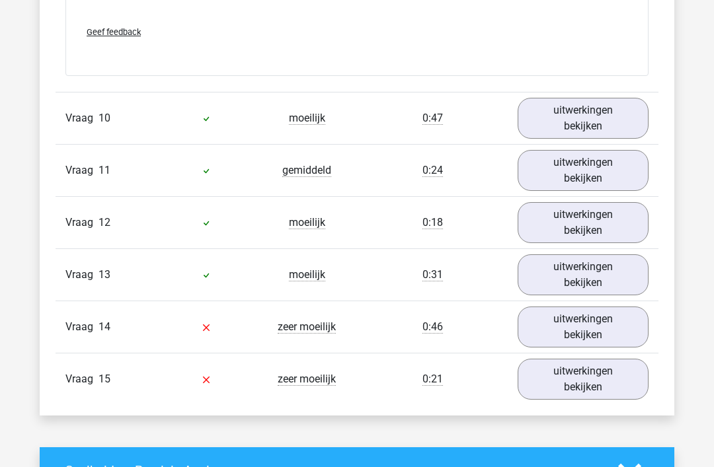
scroll to position [4669, 0]
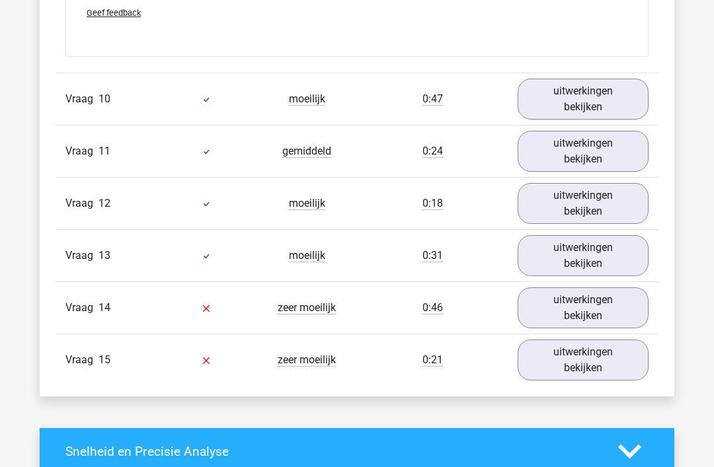
click at [618, 309] on link "uitwerkingen bekijken" at bounding box center [583, 308] width 131 height 41
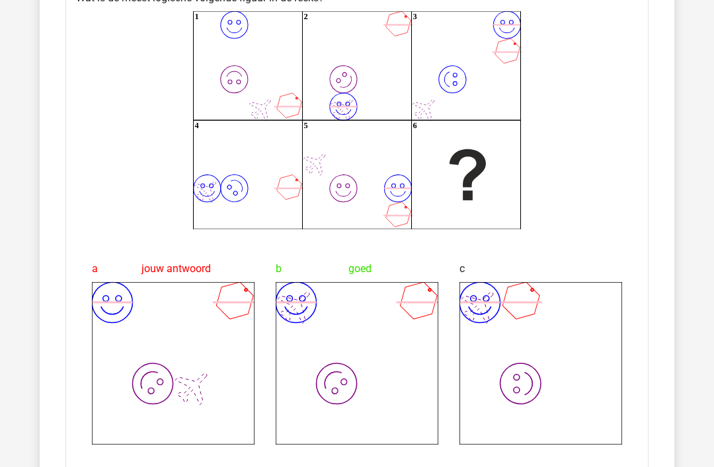
scroll to position [5051, 0]
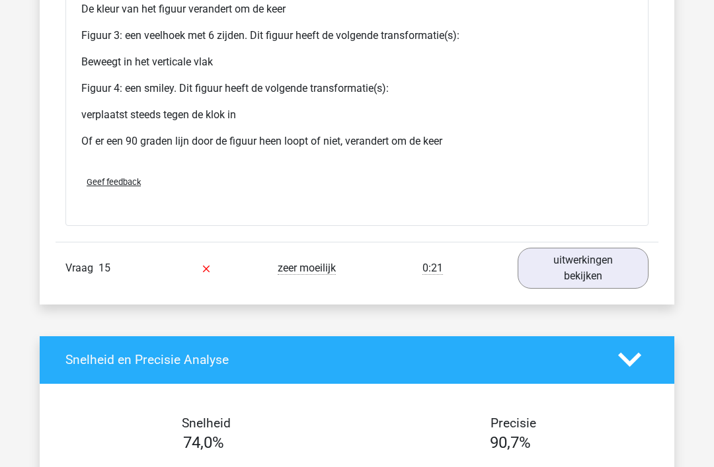
click at [622, 273] on link "uitwerkingen bekijken" at bounding box center [583, 269] width 131 height 41
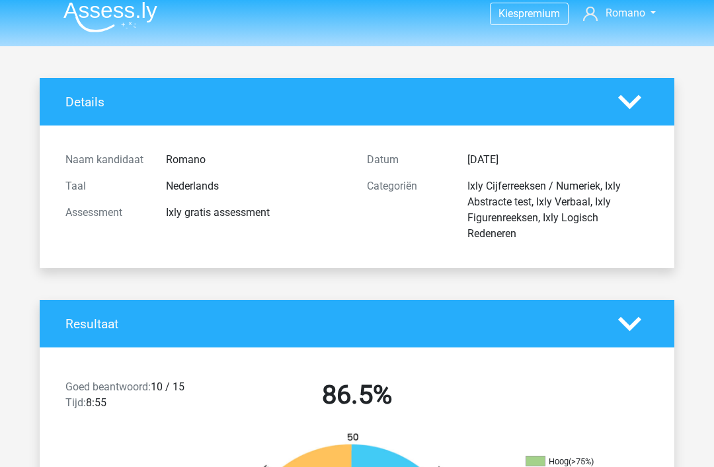
scroll to position [0, 0]
